Goal: Task Accomplishment & Management: Manage account settings

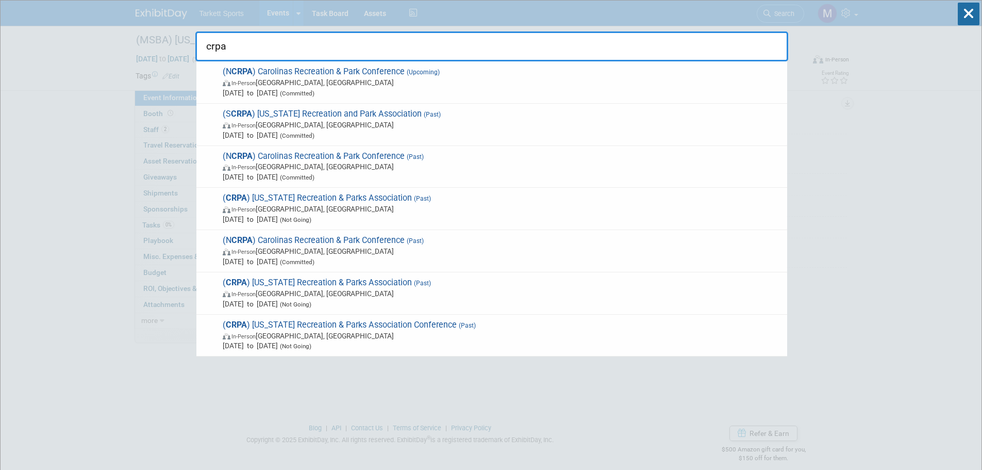
click at [286, 44] on input "crpa" at bounding box center [491, 46] width 593 height 30
type input "c"
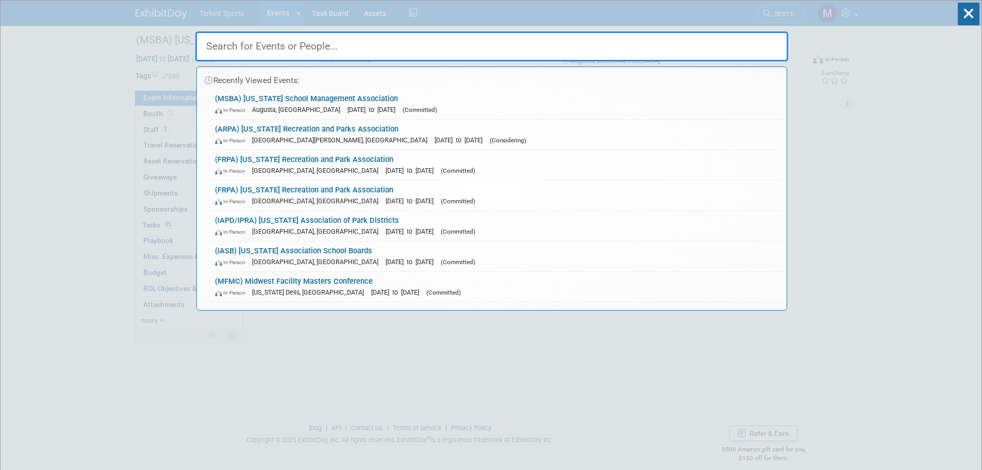
type input ","
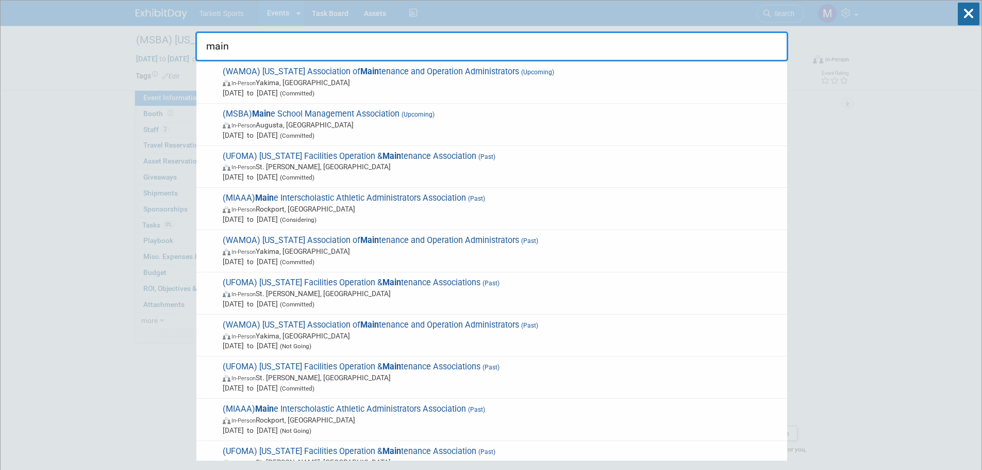
type input "[US_STATE]"
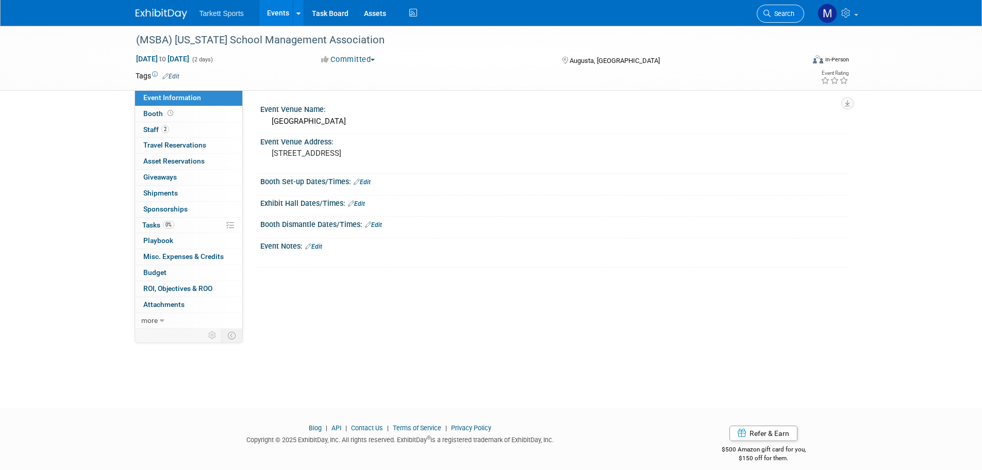
click at [788, 11] on span "Search" at bounding box center [783, 14] width 24 height 8
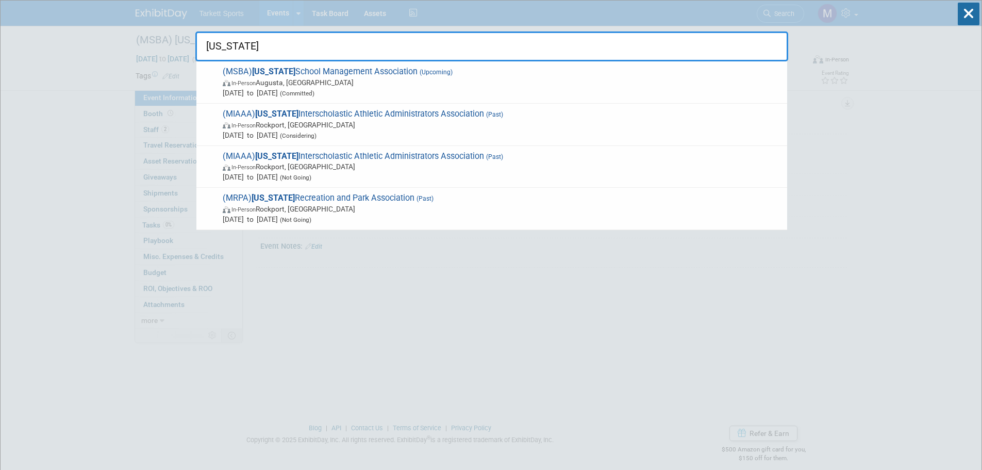
type input "[US_STATE]"
drag, startPoint x: 380, startPoint y: 75, endPoint x: 266, endPoint y: 108, distance: 118.0
click at [379, 74] on span "(MSBA) Maine School Management Association (Upcoming) In-Person Augusta, ME Oct…" at bounding box center [501, 82] width 563 height 31
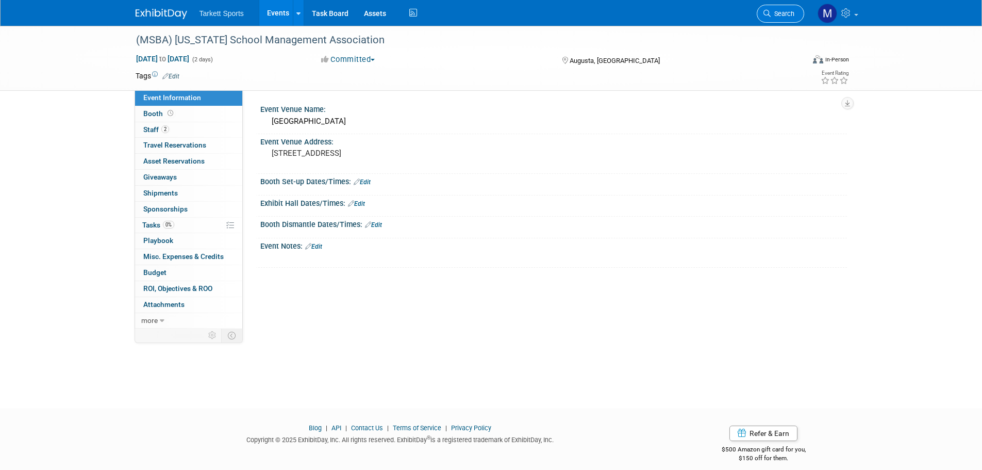
click at [783, 11] on span "Search" at bounding box center [783, 14] width 24 height 8
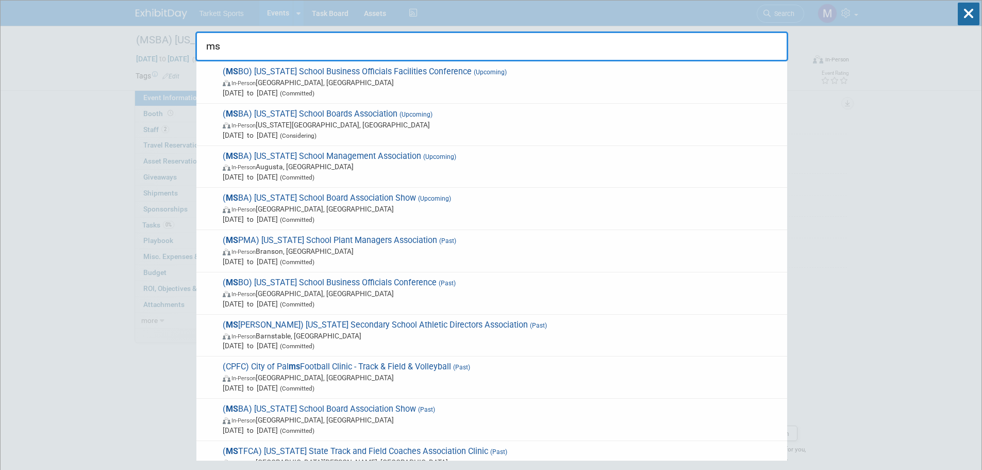
type input "m"
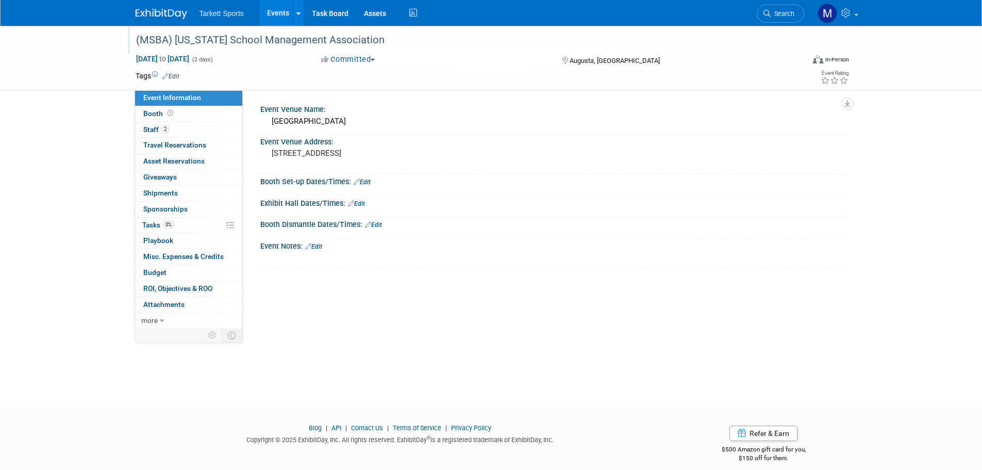
click at [200, 39] on div "(MSBA) [US_STATE] School Management Association" at bounding box center [461, 40] width 657 height 19
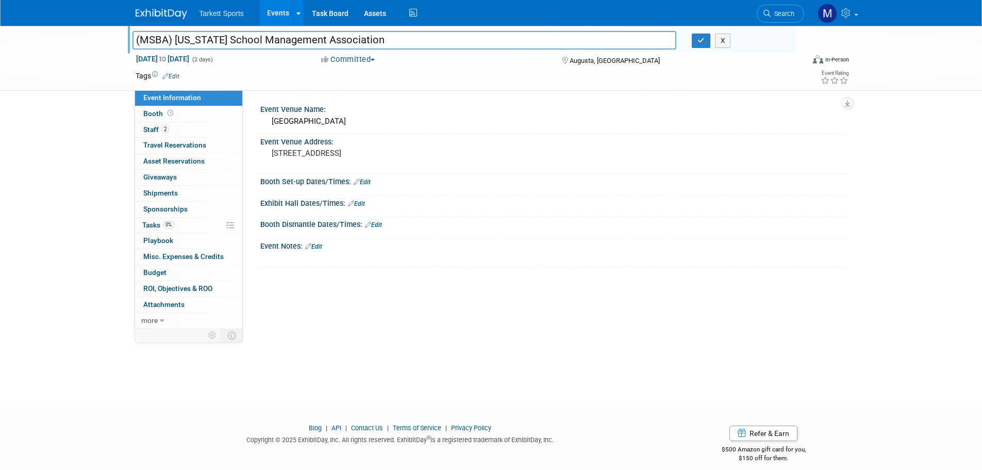
drag, startPoint x: 160, startPoint y: 39, endPoint x: 175, endPoint y: 51, distance: 18.7
click at [161, 39] on input "(MSBA) [US_STATE] School Management Association" at bounding box center [405, 40] width 545 height 18
type input "(MSMA) Maine School Management Association"
click at [706, 46] on button "button" at bounding box center [701, 41] width 19 height 14
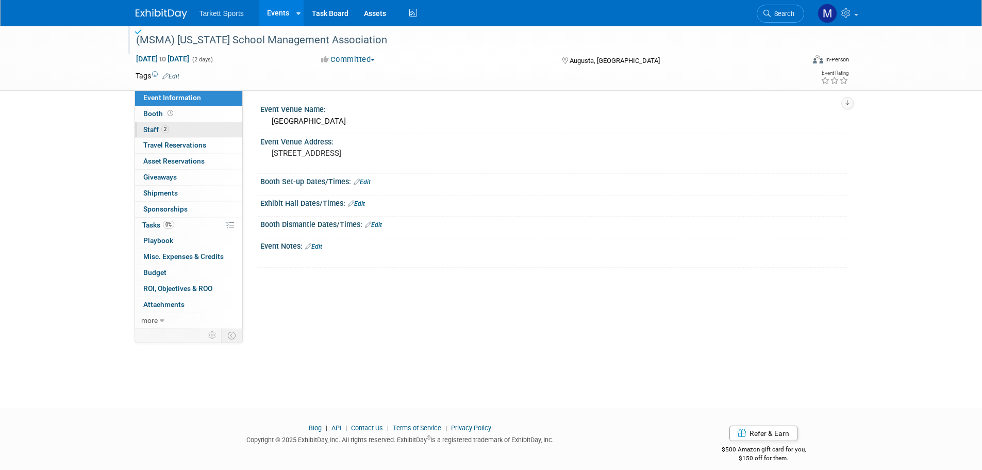
click at [200, 123] on link "2 Staff 2" at bounding box center [188, 129] width 107 height 15
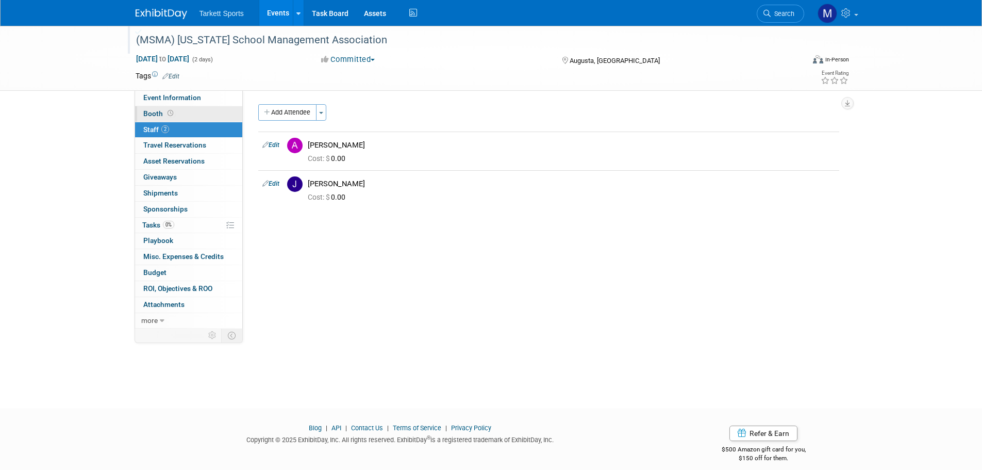
click at [192, 113] on link "Booth" at bounding box center [188, 113] width 107 height 15
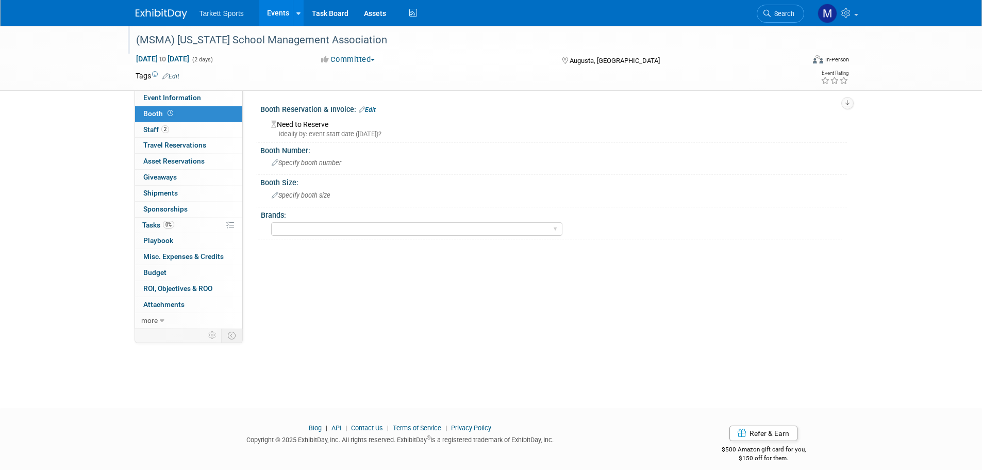
drag, startPoint x: 308, startPoint y: 127, endPoint x: 362, endPoint y: 126, distance: 54.2
click at [310, 127] on div "Need to Reserve Ideally by: event start date (Fri. Oct 24, 2025)?" at bounding box center [553, 128] width 571 height 22
click at [376, 112] on link "Edit" at bounding box center [367, 109] width 17 height 7
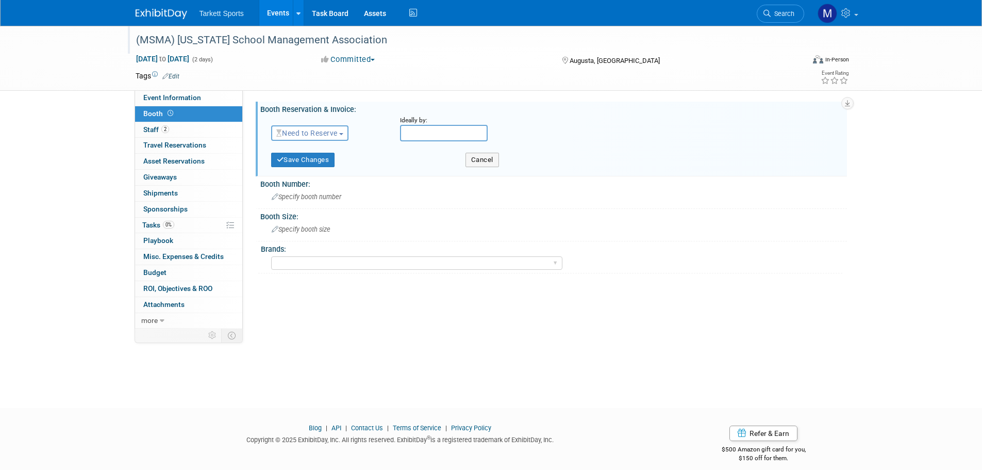
click at [318, 138] on button "Need to Reserve" at bounding box center [310, 132] width 78 height 15
click at [322, 159] on link "Reserved" at bounding box center [327, 165] width 110 height 14
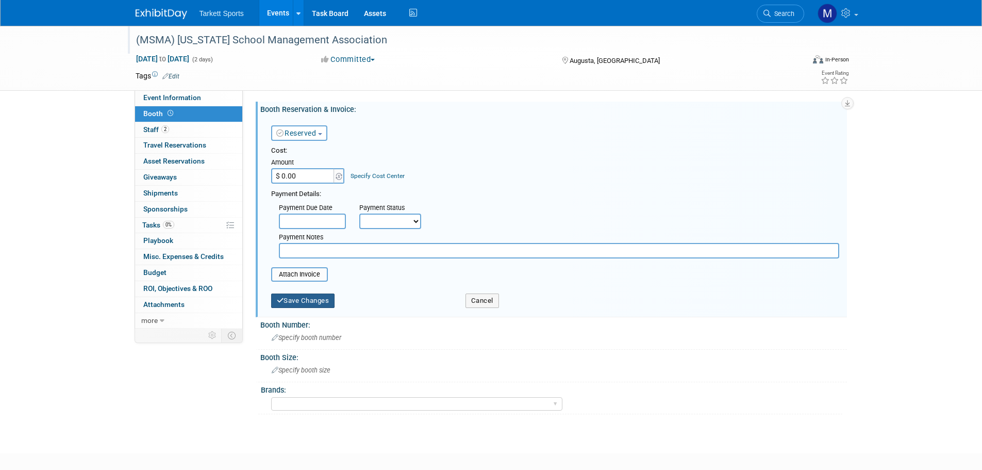
drag, startPoint x: 307, startPoint y: 302, endPoint x: 258, endPoint y: 301, distance: 49.0
click at [307, 302] on button "Save Changes" at bounding box center [303, 300] width 64 height 14
